Goal: Information Seeking & Learning: Learn about a topic

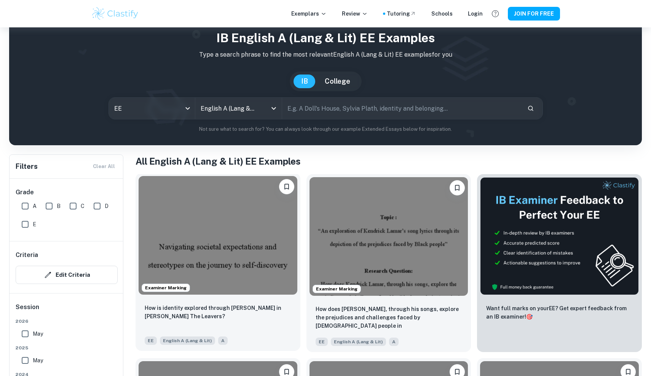
scroll to position [37, 0]
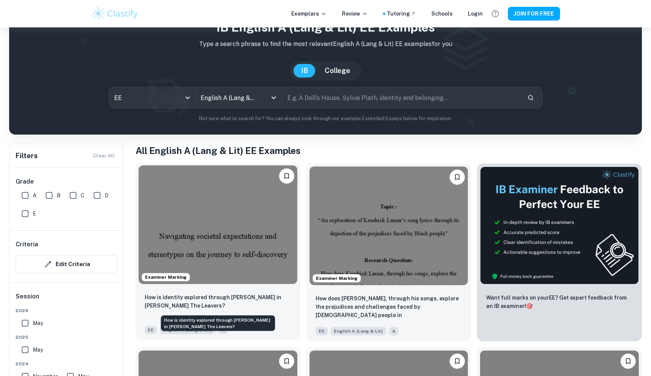
click at [255, 297] on p "How is identity explored through [PERSON_NAME] in [PERSON_NAME] The Leavers?" at bounding box center [218, 301] width 147 height 17
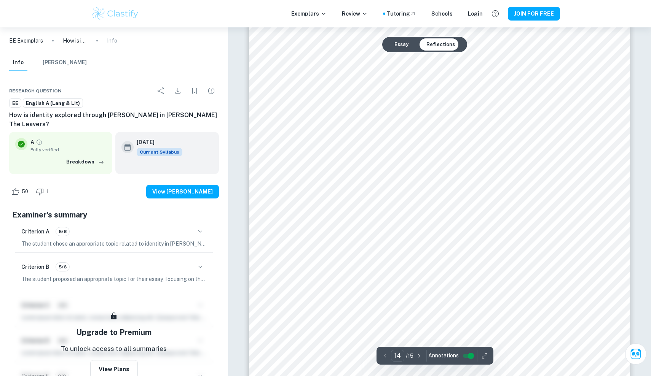
scroll to position [7375, 0]
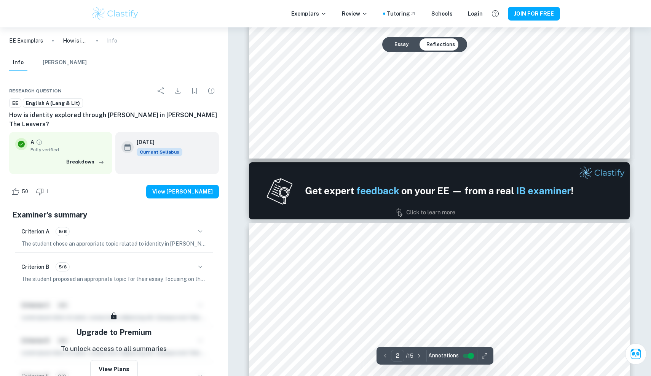
type input "1"
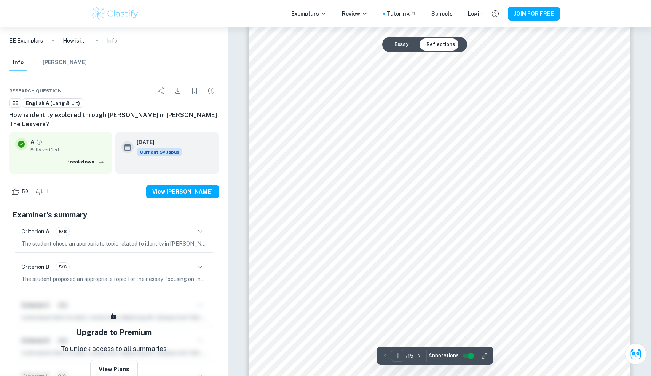
scroll to position [62, 0]
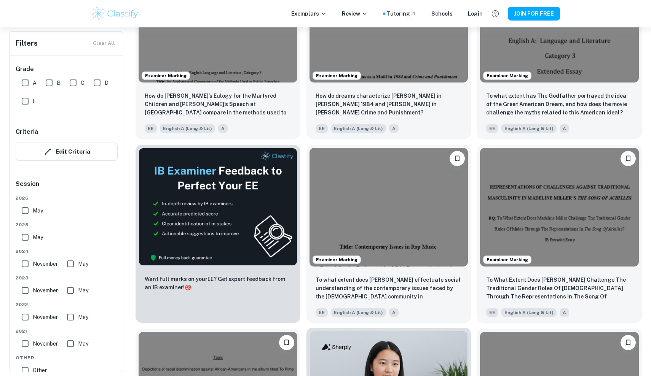
scroll to position [1160, 0]
